Goal: Check status: Check status

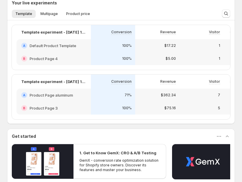
scroll to position [181, 0]
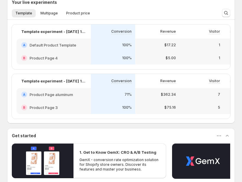
click at [74, 97] on div "A Product Page aluminum" at bounding box center [53, 95] width 65 height 6
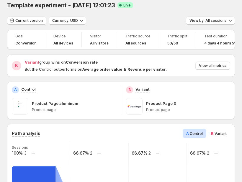
scroll to position [18, 0]
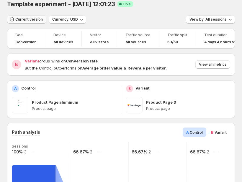
click at [35, 19] on span "Current version" at bounding box center [28, 19] width 27 height 5
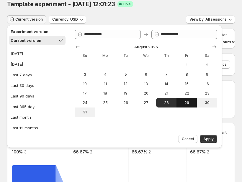
click at [186, 103] on span "29" at bounding box center [186, 102] width 16 height 5
type input "**********"
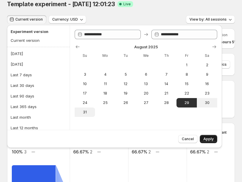
click at [211, 140] on span "Apply" at bounding box center [208, 139] width 10 height 5
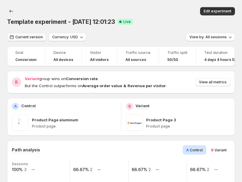
click at [35, 35] on span "Current version" at bounding box center [28, 37] width 27 height 5
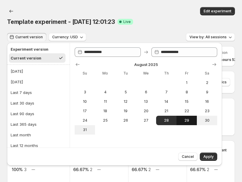
click at [192, 120] on span "29" at bounding box center [186, 120] width 16 height 5
type input "**********"
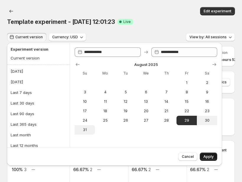
click at [211, 155] on span "Apply" at bounding box center [208, 156] width 10 height 5
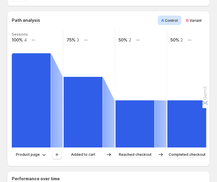
scroll to position [165, 0]
